Goal: Find specific page/section: Find specific page/section

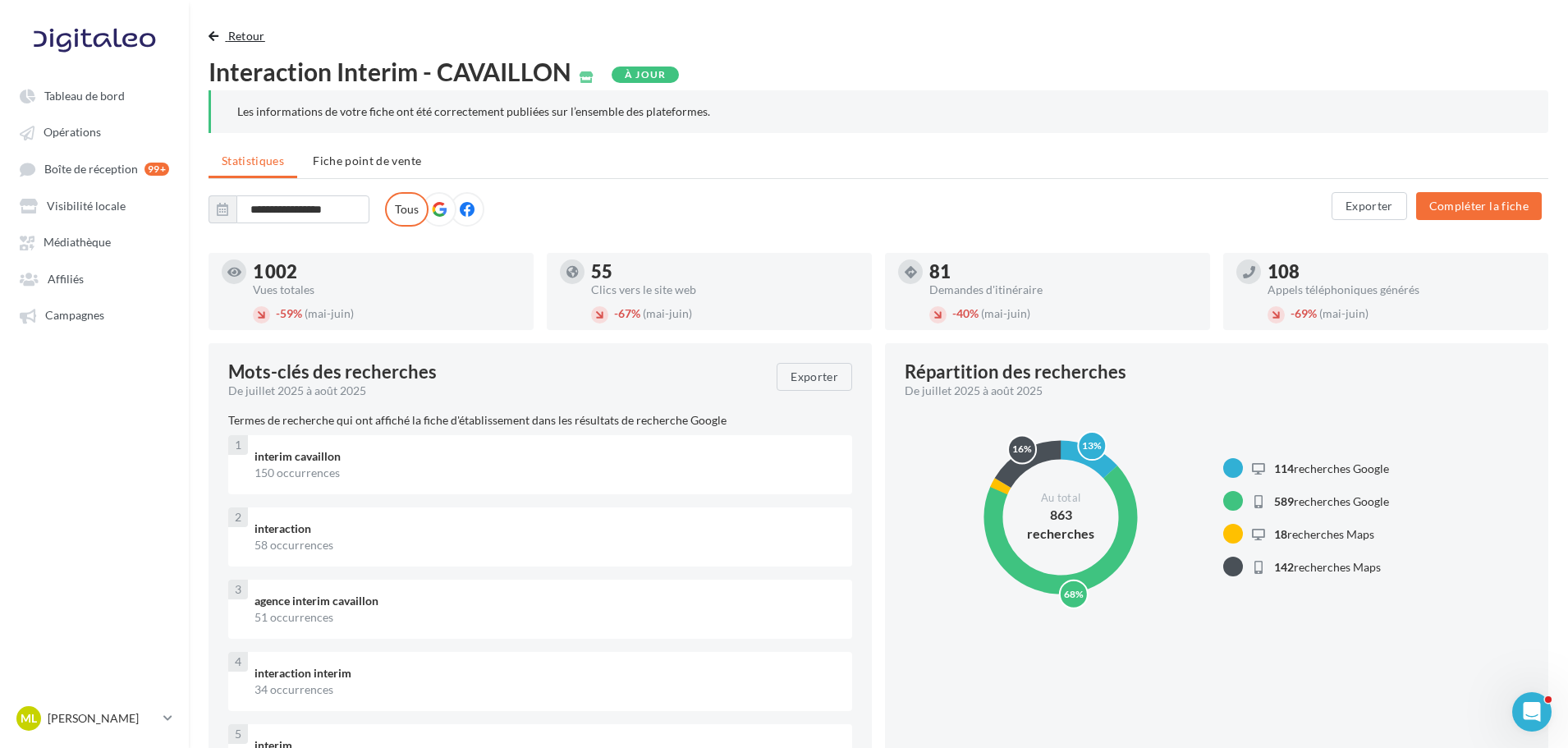
click at [263, 26] on button "Retour" at bounding box center [240, 36] width 64 height 19
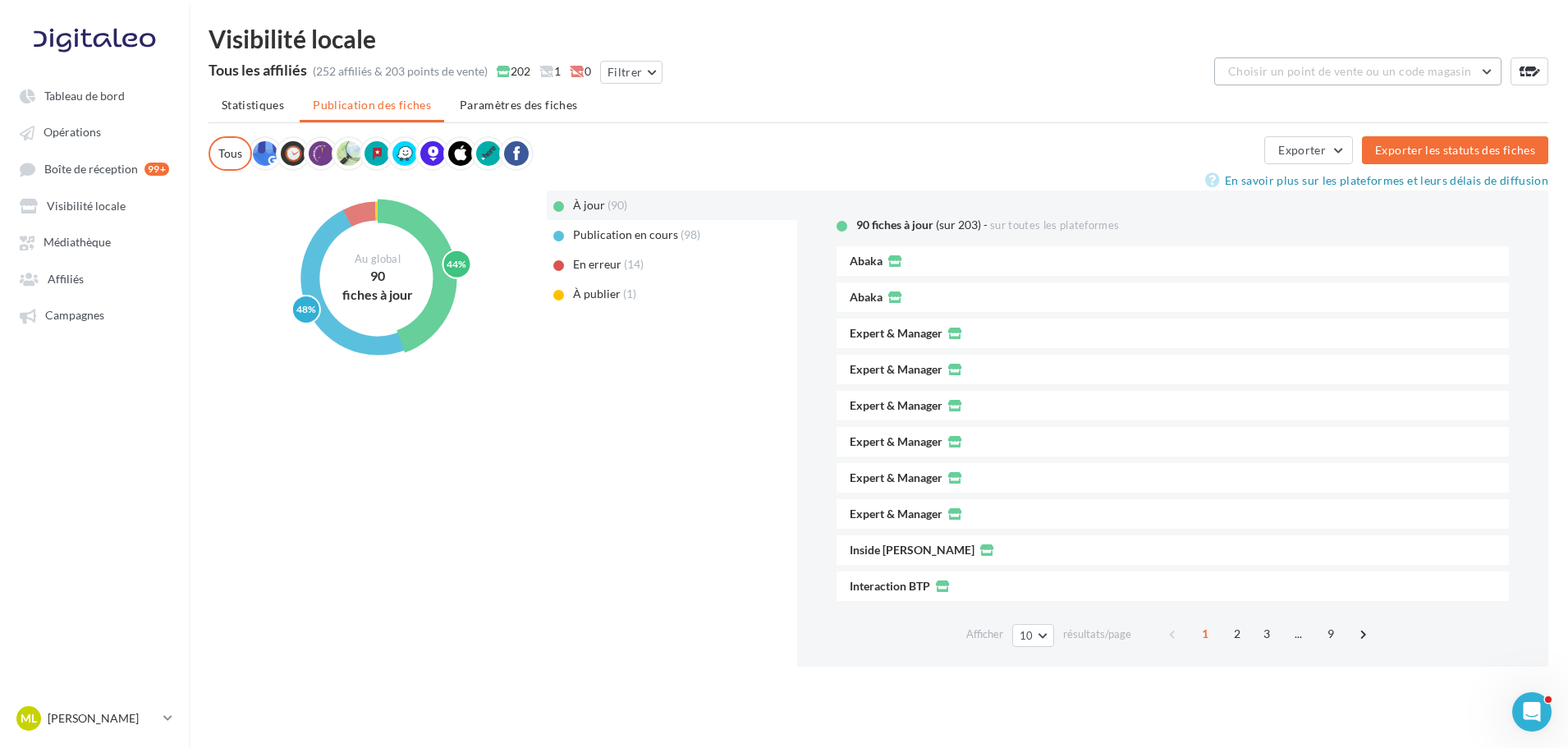
click at [1339, 68] on span "Choisir un point de vente ou un code magasin" at bounding box center [1349, 72] width 243 height 14
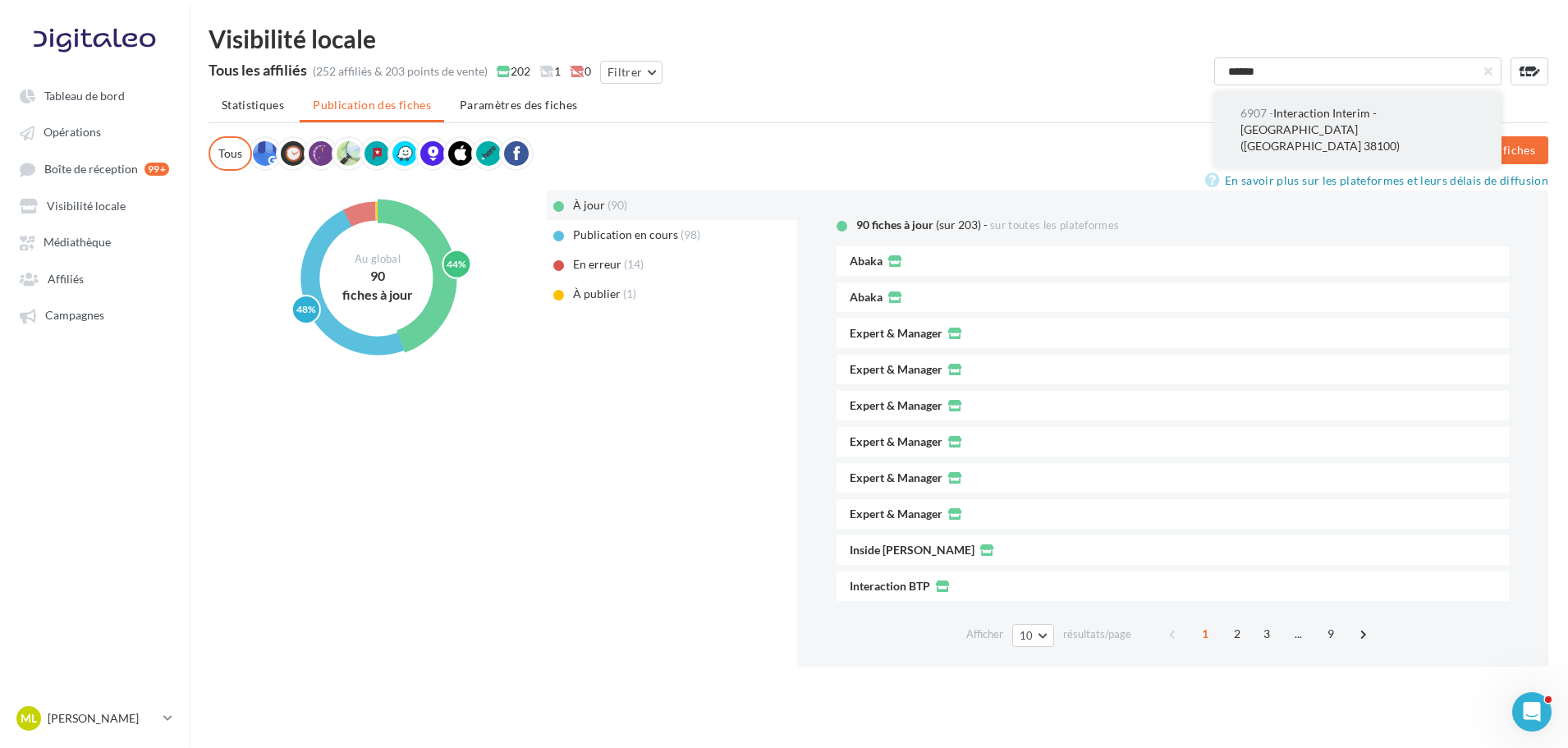
type input "******"
click at [1307, 111] on span "6907 - Interaction Interim - [GEOGRAPHIC_DATA] ([GEOGRAPHIC_DATA] 38100)" at bounding box center [1320, 129] width 159 height 47
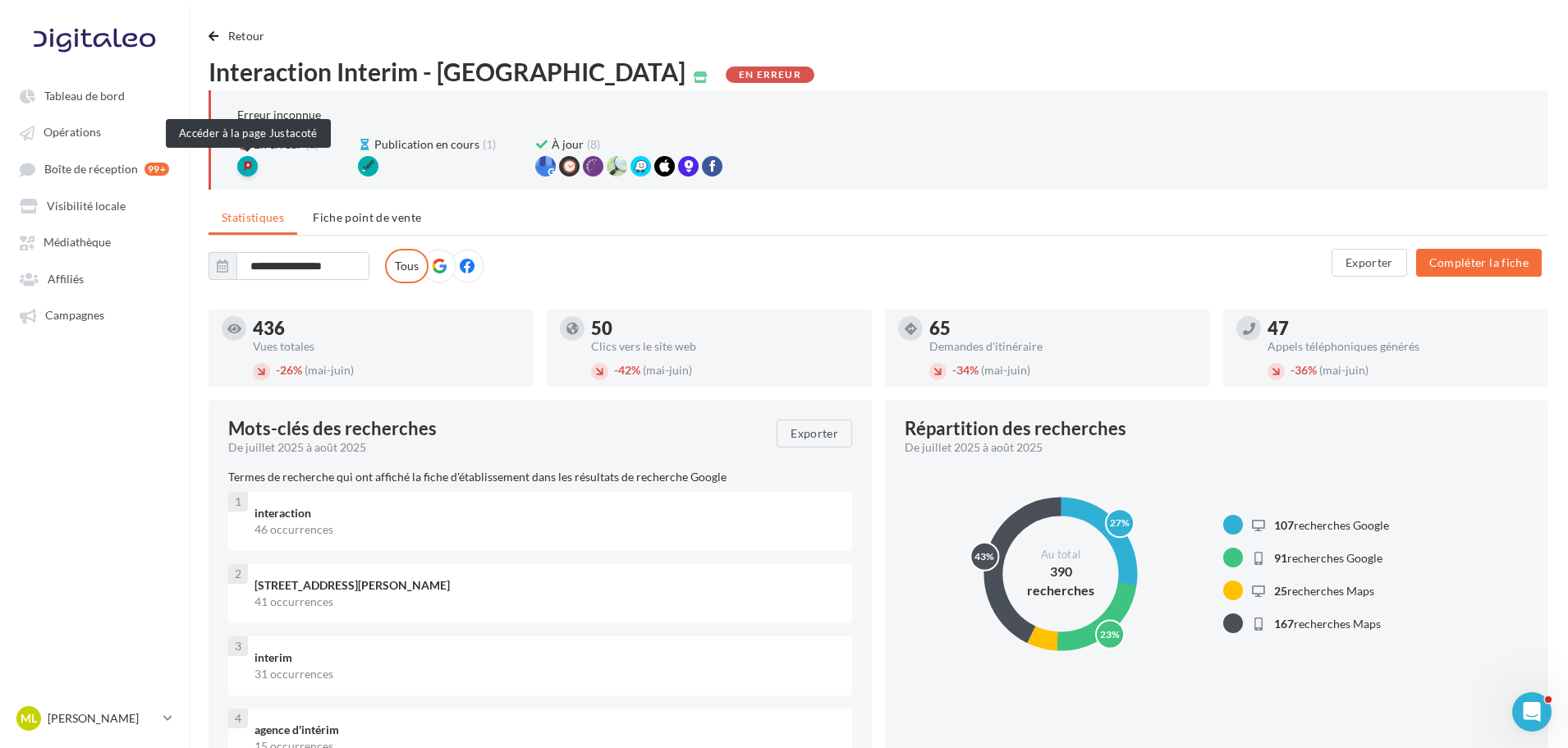
click at [247, 170] on div at bounding box center [247, 166] width 20 height 20
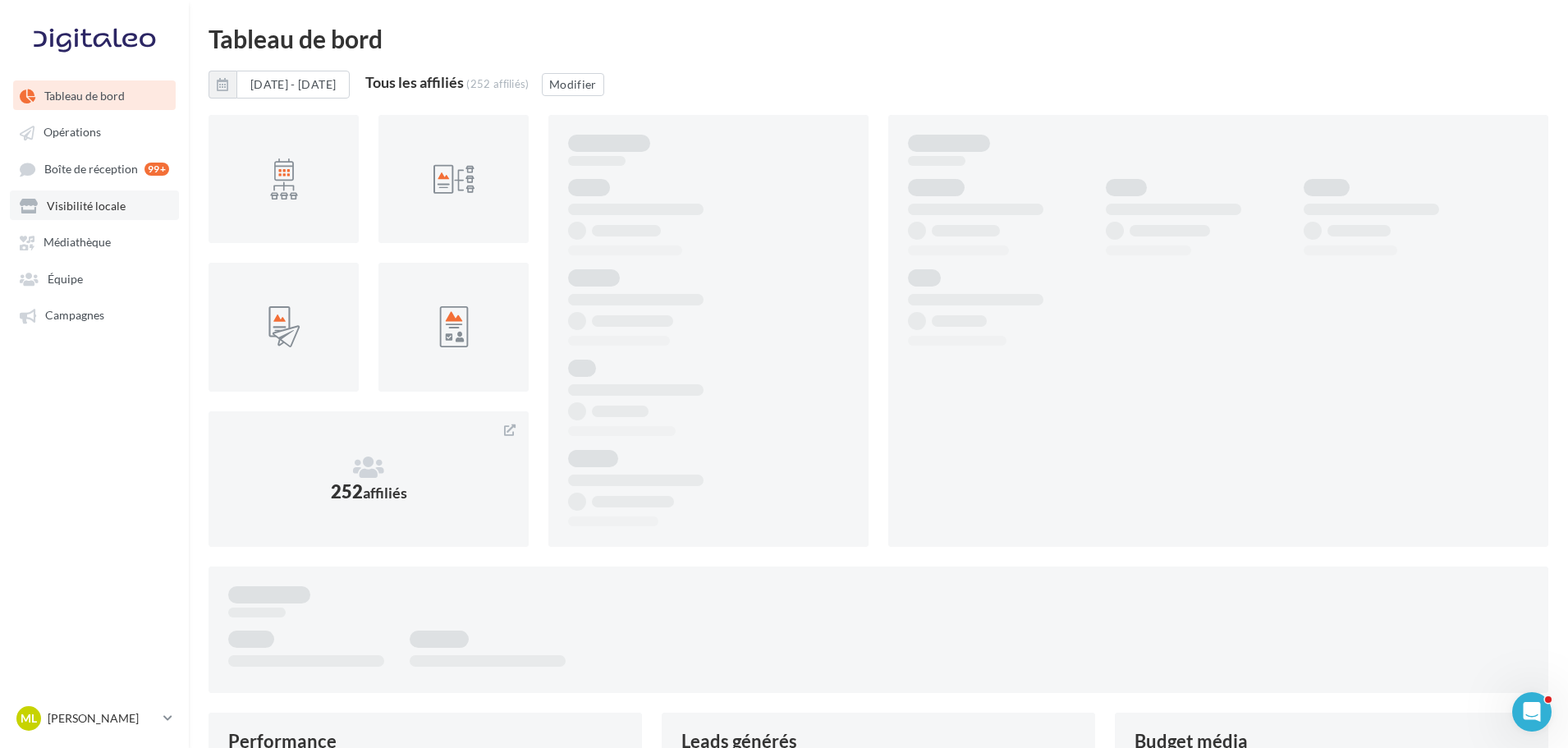
click at [90, 213] on span "Visibilité locale" at bounding box center [86, 206] width 79 height 14
